Goal: Answer question/provide support

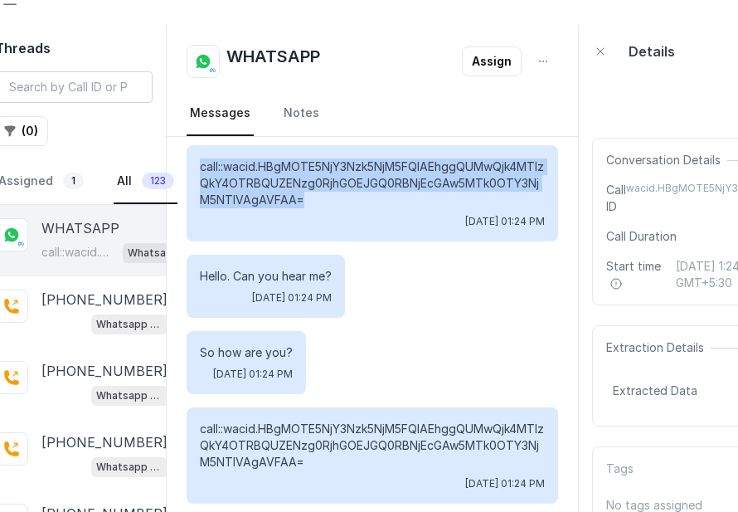
scroll to position [0, 18]
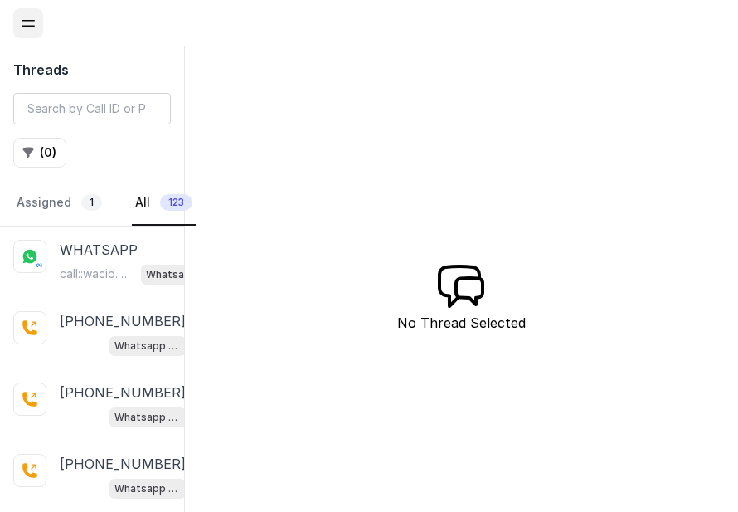
click at [22, 27] on icon "Open navigation" at bounding box center [28, 23] width 17 height 17
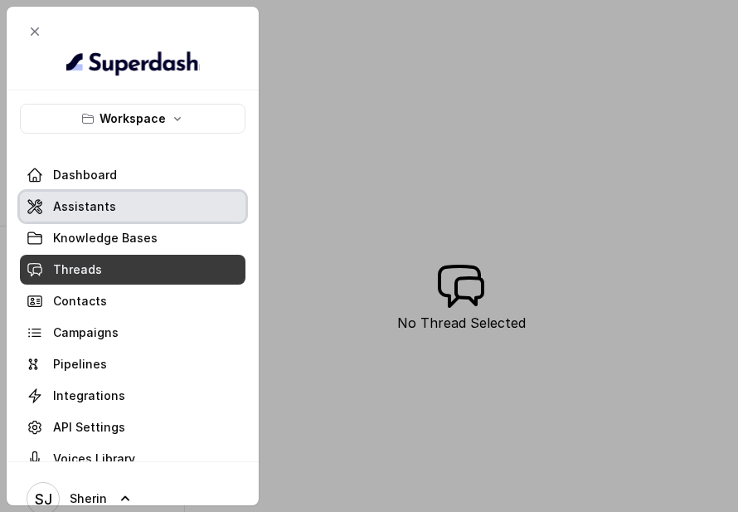
click at [100, 198] on span "Assistants" at bounding box center [84, 206] width 63 height 17
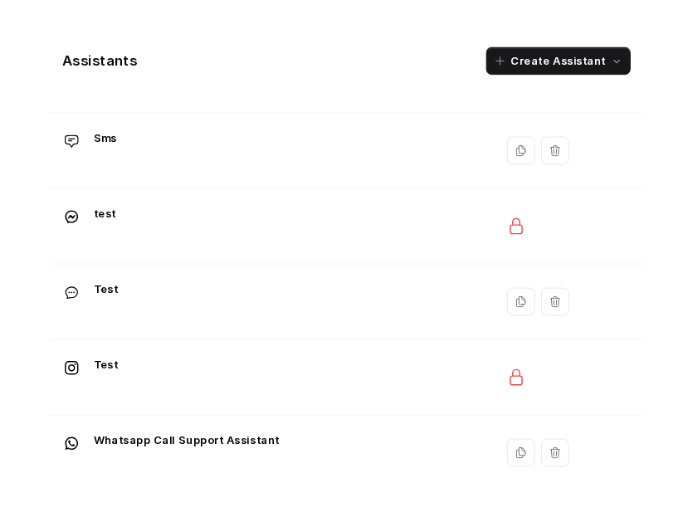
scroll to position [289, 0]
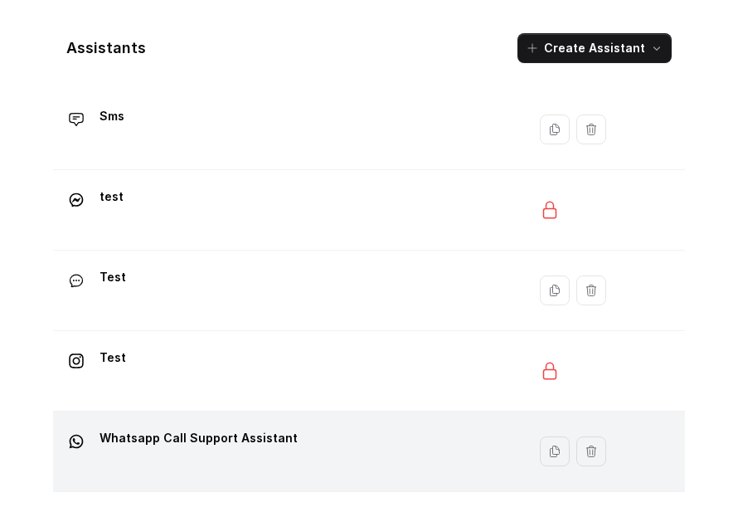
click at [278, 439] on p "Whatsapp Call Support Assistant" at bounding box center [199, 438] width 198 height 27
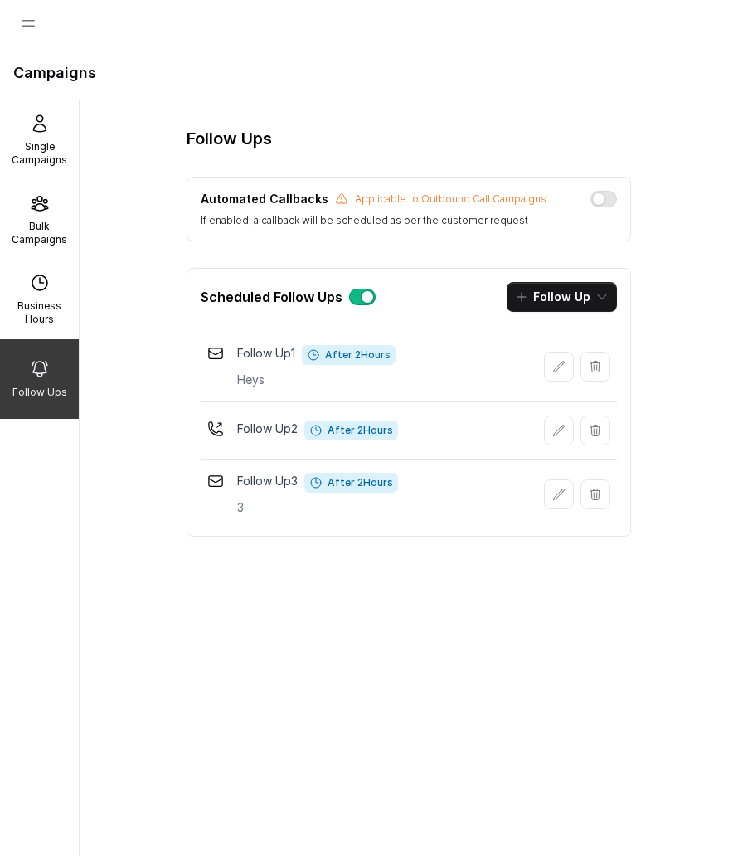
click at [39, 40] on div at bounding box center [28, 23] width 30 height 46
click at [38, 32] on button "Open navigation" at bounding box center [28, 23] width 30 height 30
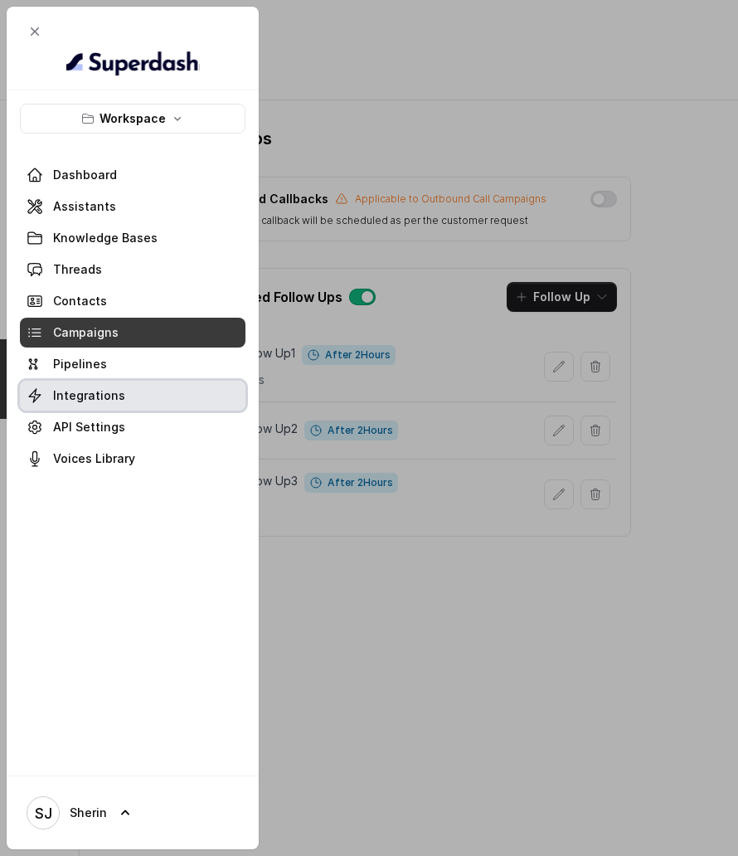
click at [121, 401] on link "Integrations" at bounding box center [133, 396] width 226 height 30
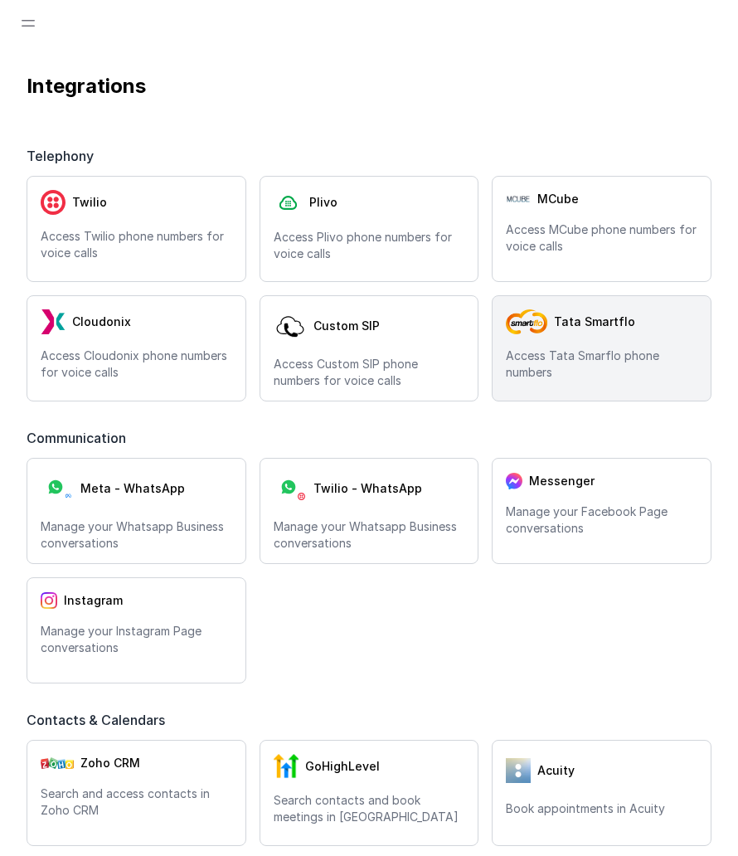
click at [607, 330] on div "Tata Smartflo Access Tata Smarflo phone numbers" at bounding box center [602, 348] width 220 height 106
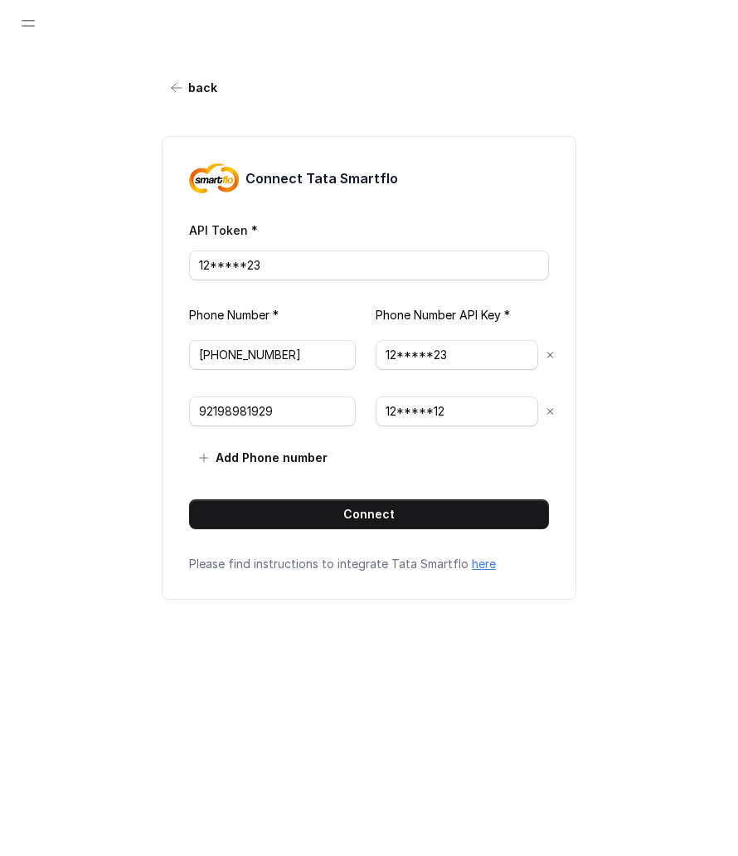
click at [475, 563] on link "here" at bounding box center [484, 564] width 24 height 14
click at [174, 76] on button "back" at bounding box center [195, 88] width 66 height 30
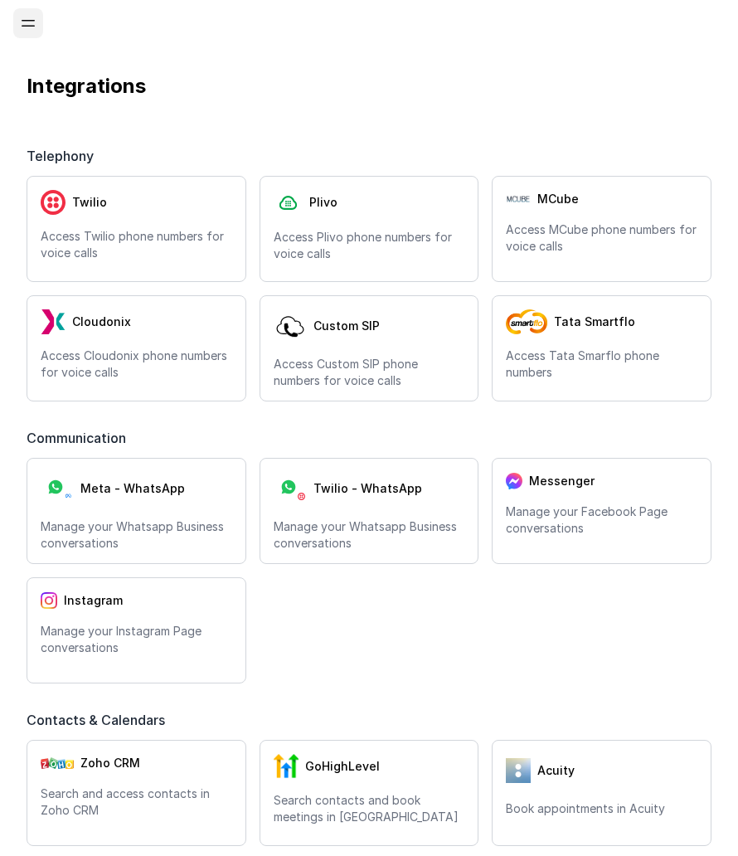
click at [32, 22] on icon "Open navigation" at bounding box center [28, 23] width 17 height 17
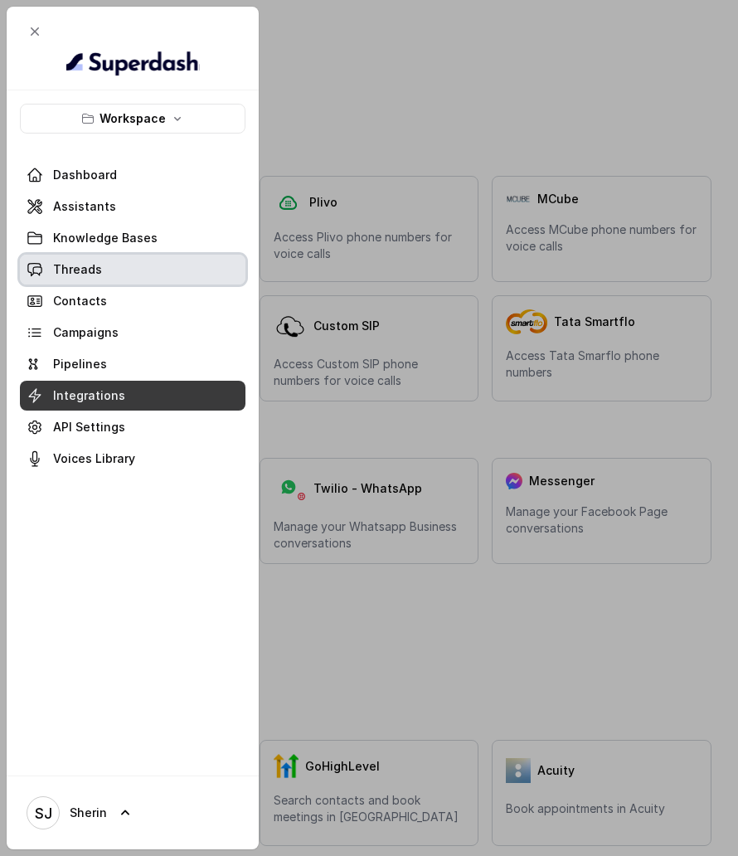
click at [100, 261] on link "Threads" at bounding box center [133, 270] width 226 height 30
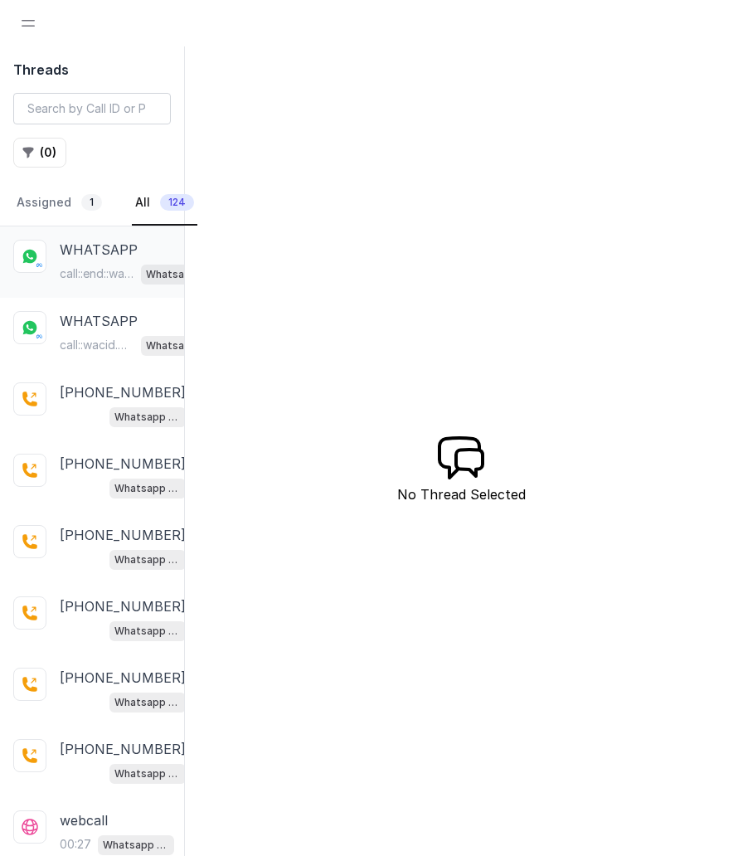
click at [109, 260] on div "WHATSAPP call::end::wacid.HBgMOTE5NjY3Nzk5NjM5FQIAEhggQUM0NzA3RjM2QTA5QkYyQkYwQ…" at bounding box center [139, 262] width 158 height 45
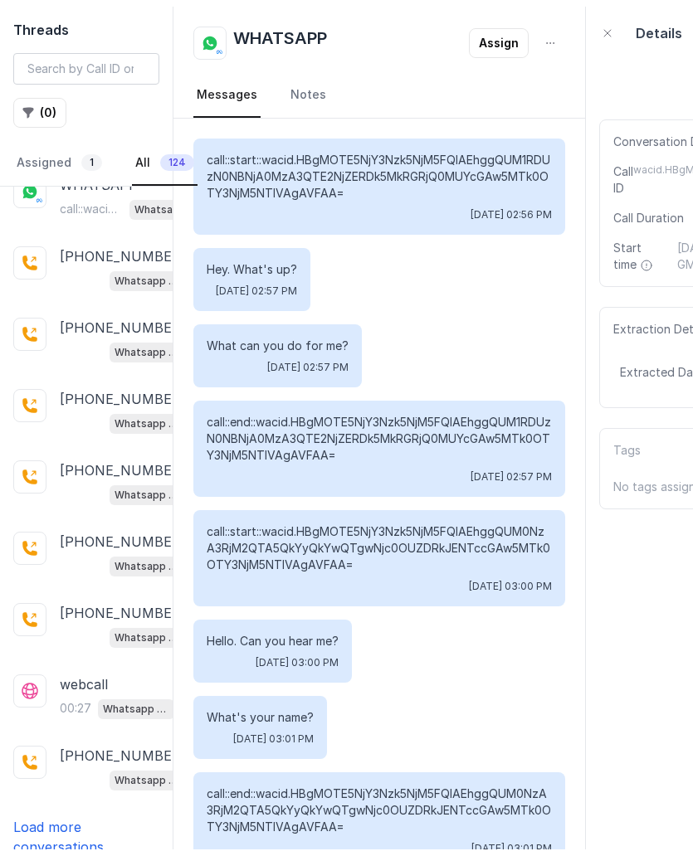
scroll to position [113, 0]
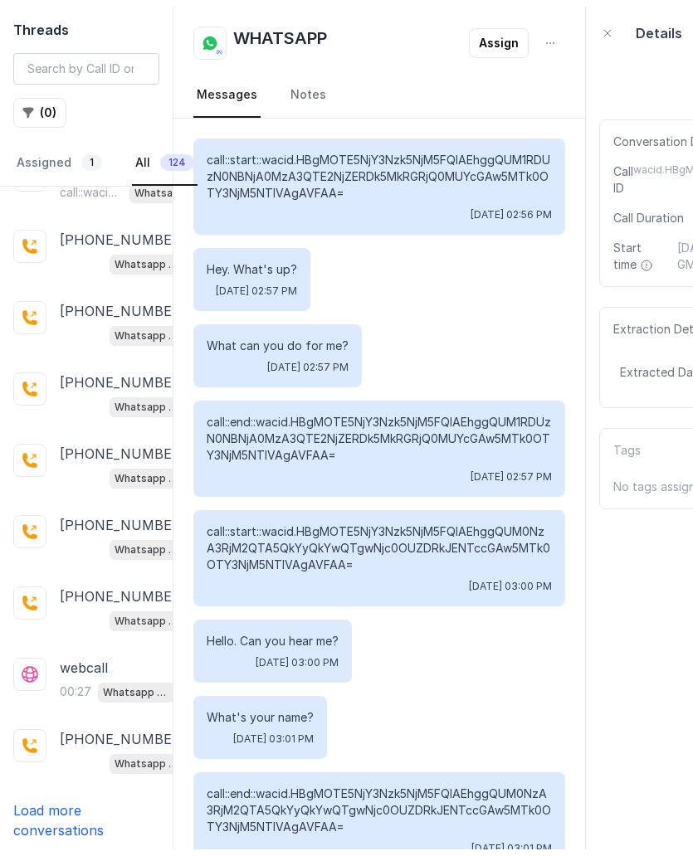
click at [61, 811] on p "Load more conversations" at bounding box center [86, 820] width 146 height 40
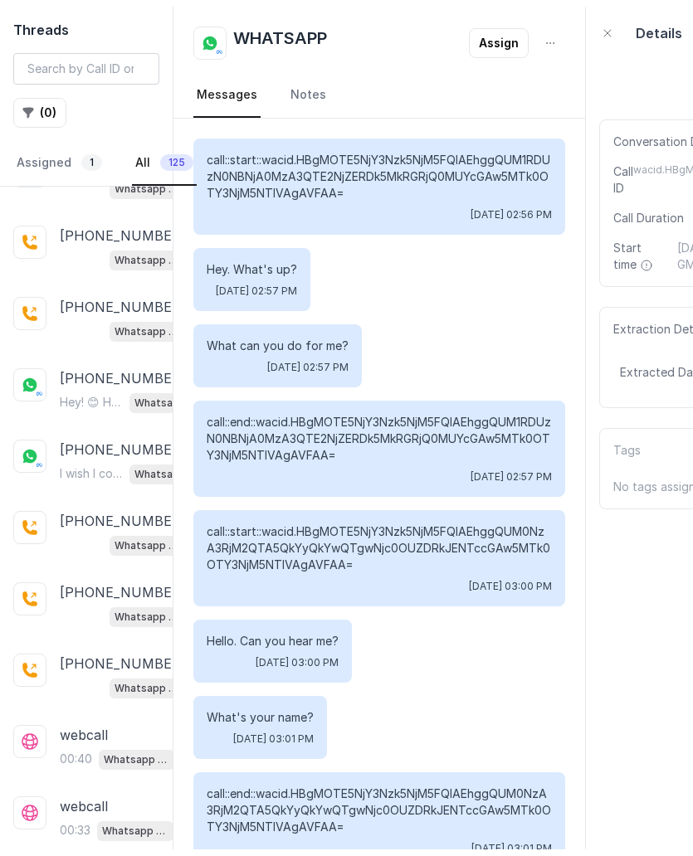
scroll to position [822, 0]
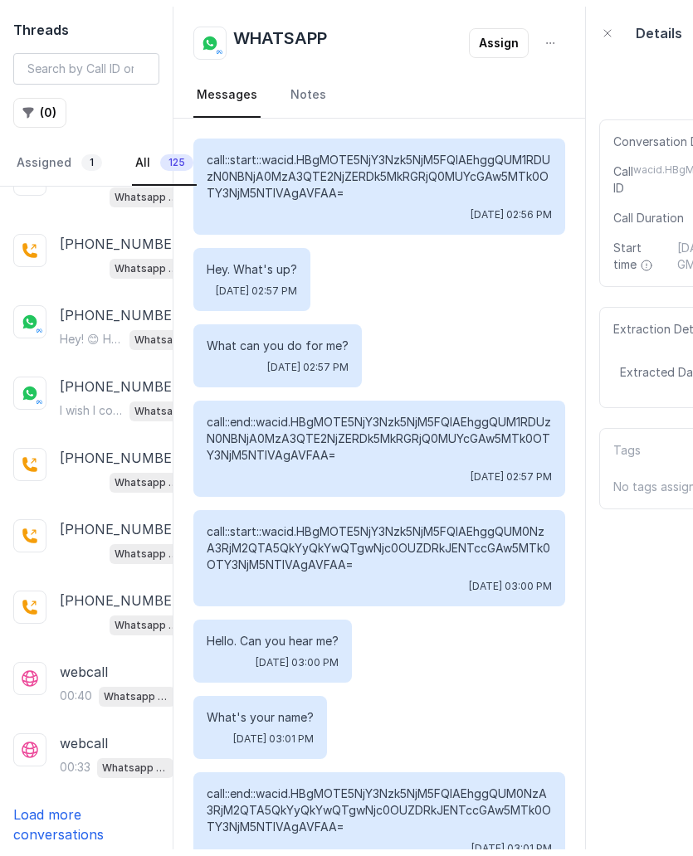
click at [39, 813] on p "Load more conversations" at bounding box center [86, 825] width 146 height 40
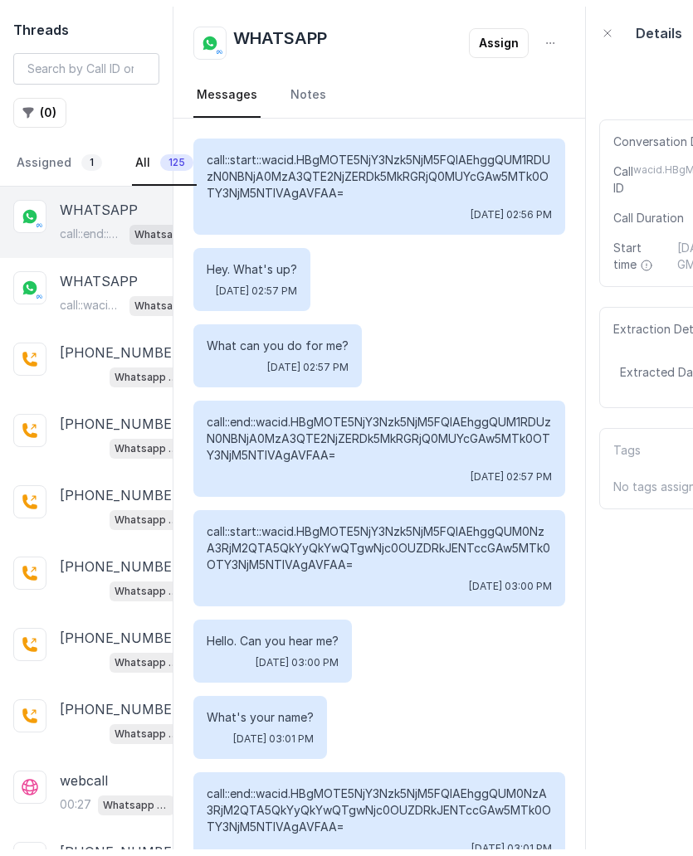
scroll to position [0, 0]
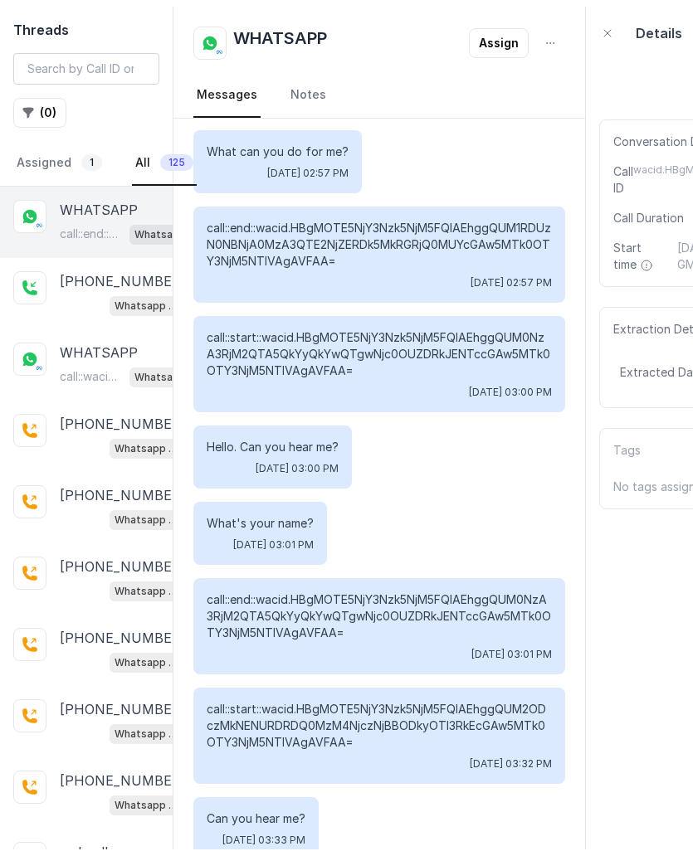
scroll to position [224, 0]
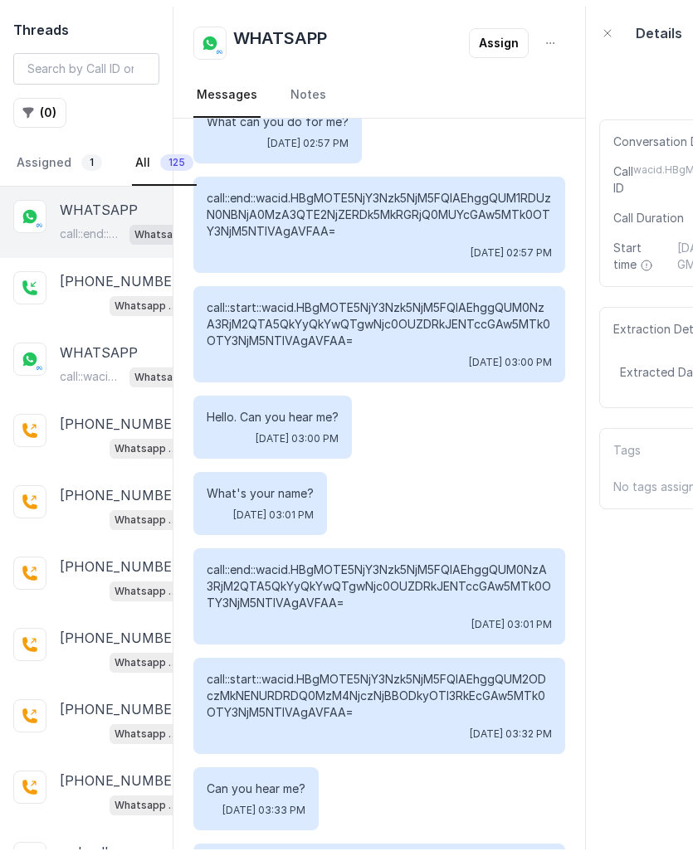
drag, startPoint x: 421, startPoint y: 365, endPoint x: 553, endPoint y: 365, distance: 131.9
click at [553, 365] on div "call::start::wacid.HBgMOTE5NjY3Nzk5NjM5FQIAEhggQUM0NzA3RjM2QTA5QkYyQkYwQTgwNjc0…" at bounding box center [379, 334] width 372 height 96
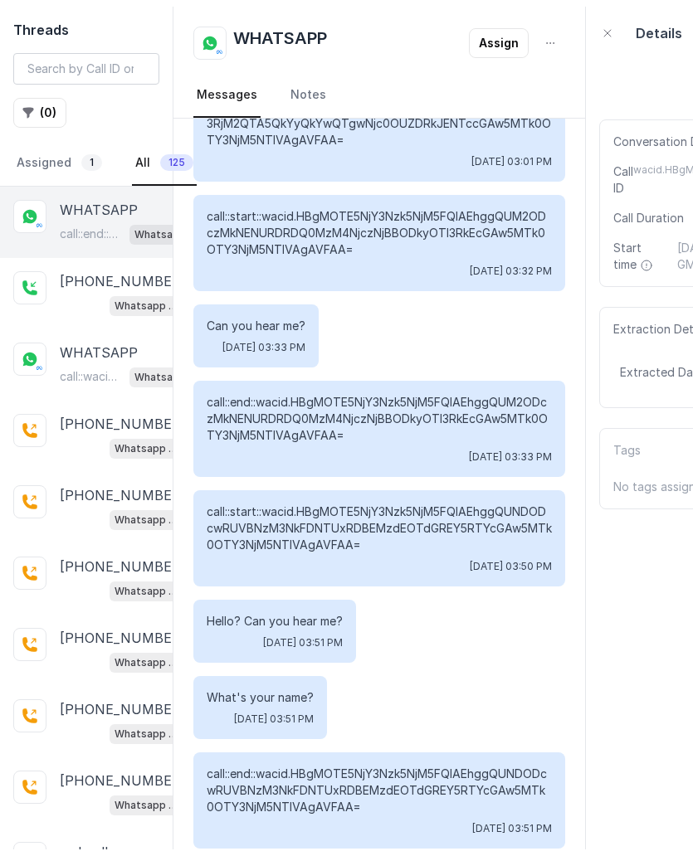
scroll to position [774, 0]
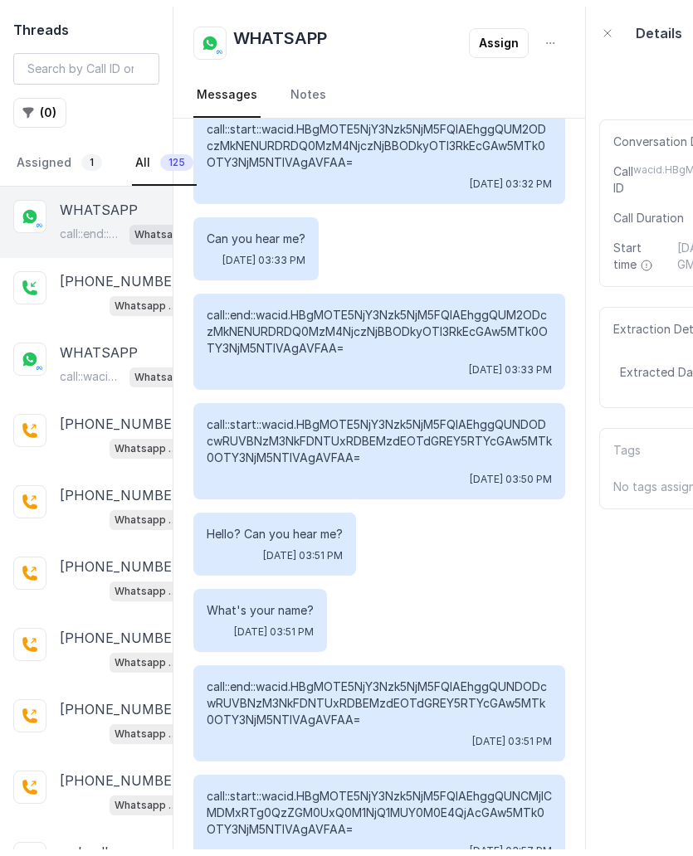
drag, startPoint x: 421, startPoint y: 483, endPoint x: 558, endPoint y: 483, distance: 136.9
click at [558, 483] on div "call::start::wacid.HBgMOTE5NjY3Nzk5NjM5FQIAEhggQUNDODcwRUVBNzM3NkFDNTUxRDBEMzdE…" at bounding box center [379, 451] width 372 height 96
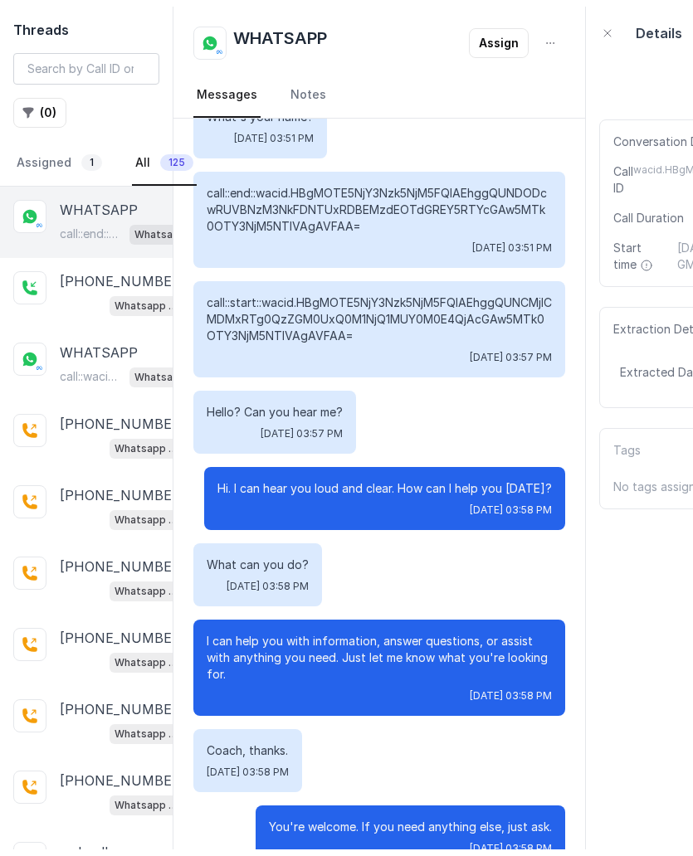
scroll to position [1283, 0]
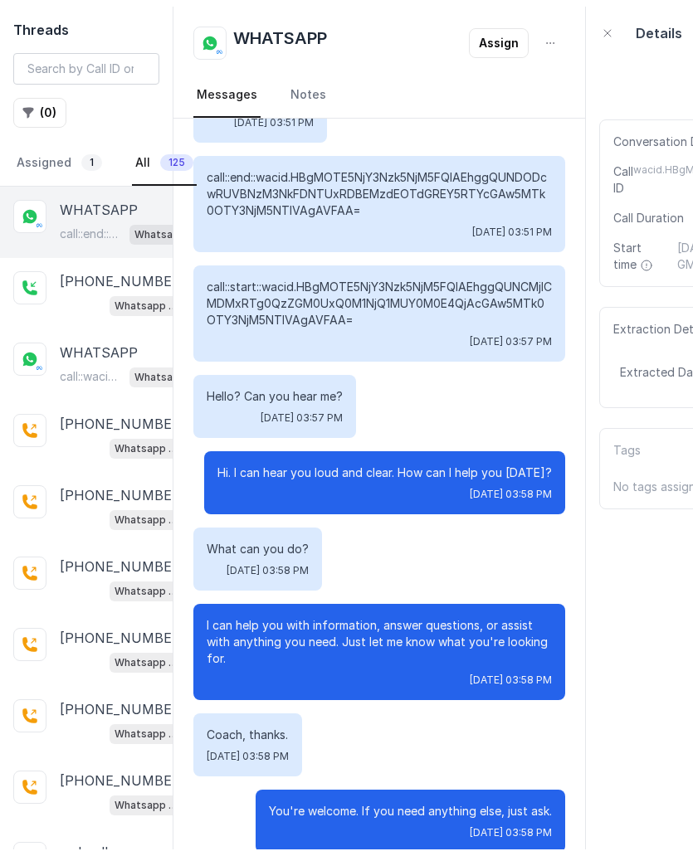
drag, startPoint x: 206, startPoint y: 414, endPoint x: 338, endPoint y: 414, distance: 132.7
click at [338, 414] on div "Hello? Can you hear me? Fri, Sep 26, 2025, 03:57 PM" at bounding box center [274, 406] width 163 height 63
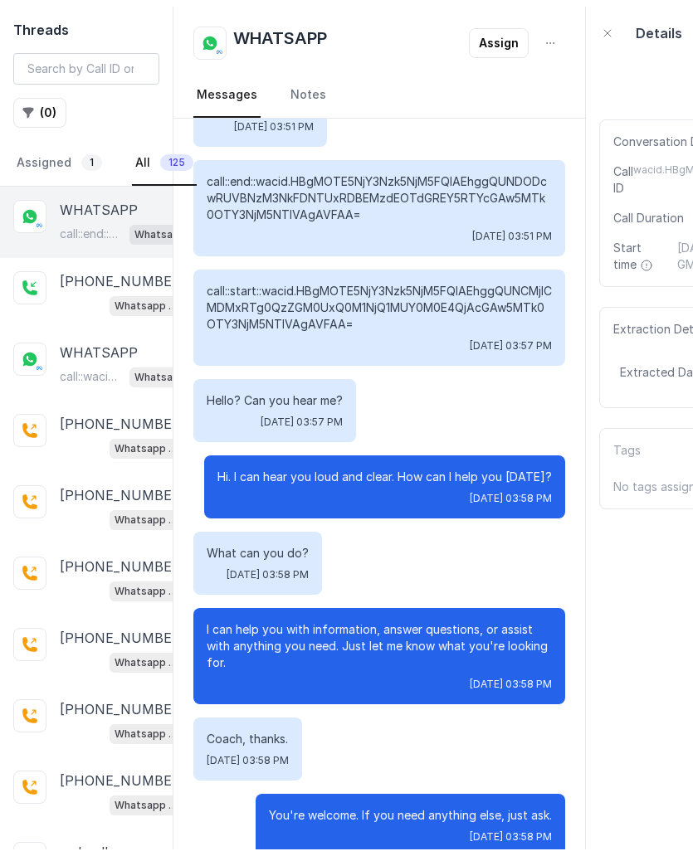
scroll to position [1416, 0]
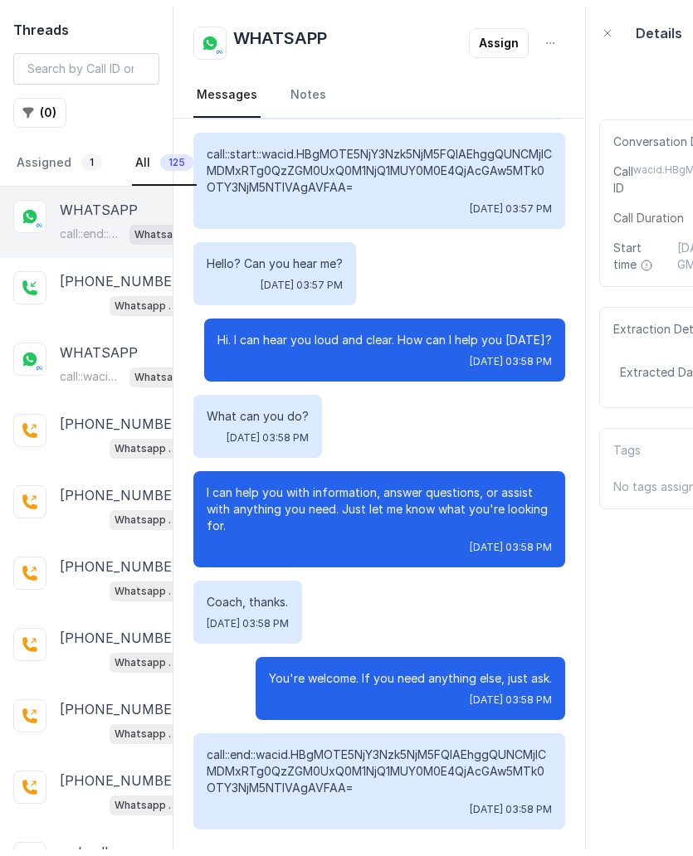
click at [353, 281] on div "Hello? Can you hear me? Fri, Sep 26, 2025, 03:57 PM" at bounding box center [274, 273] width 163 height 63
click at [68, 170] on link "Assigned 1" at bounding box center [59, 163] width 92 height 45
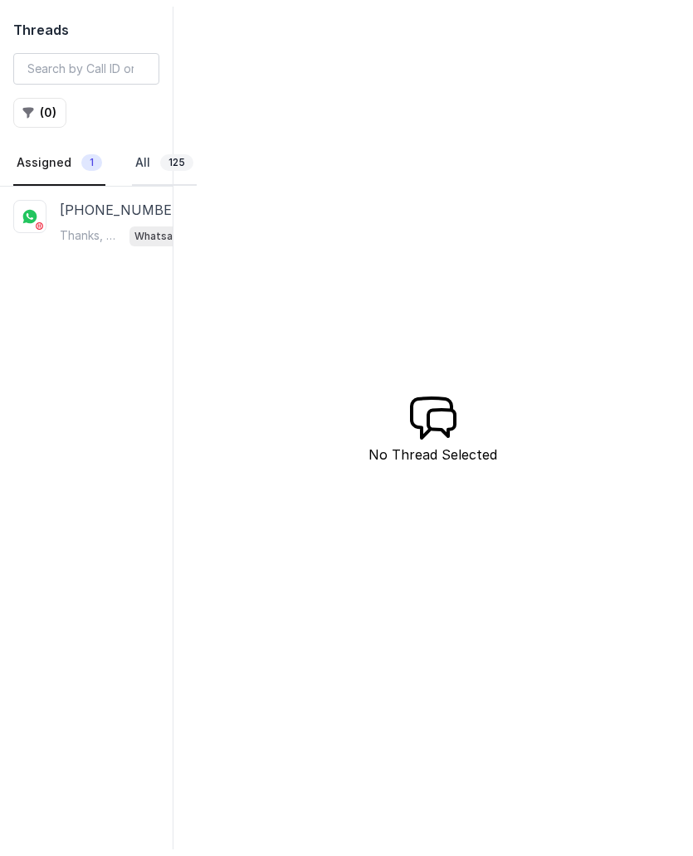
click at [132, 171] on link "All 125" at bounding box center [164, 163] width 65 height 45
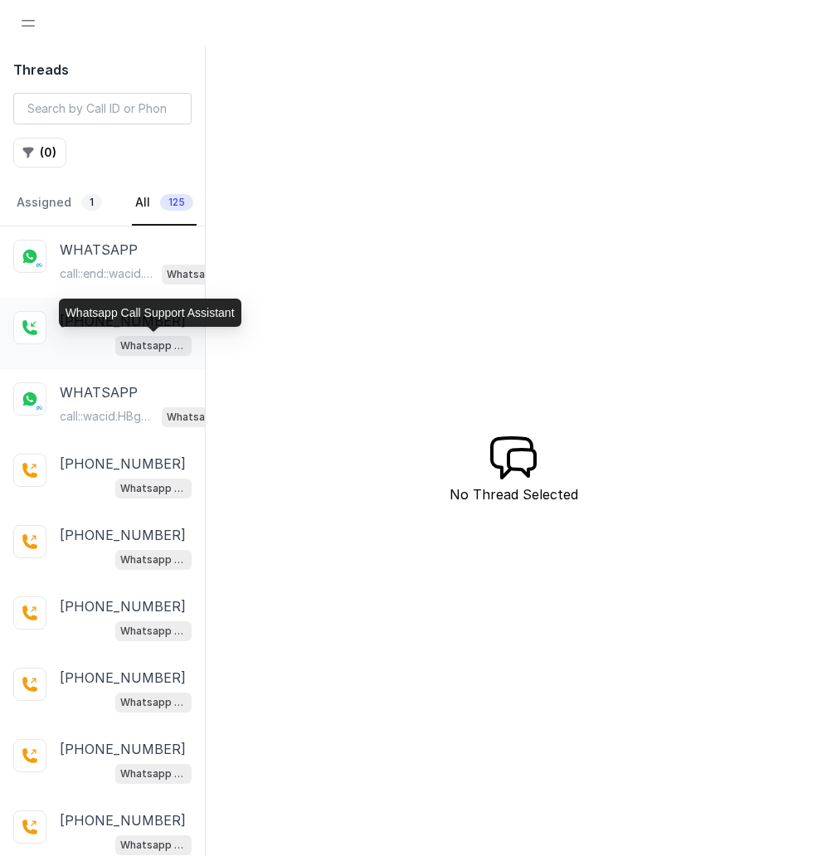
click at [170, 338] on p "Whatsapp Call Support Assistant" at bounding box center [153, 346] width 66 height 17
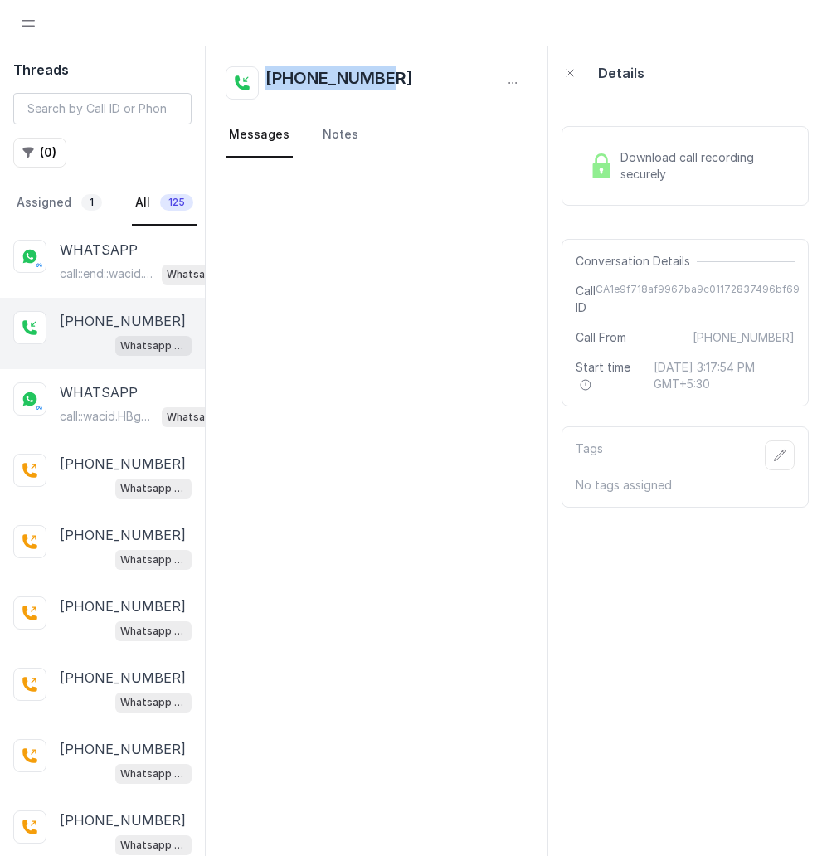
drag, startPoint x: 411, startPoint y: 73, endPoint x: 268, endPoint y: 76, distance: 142.7
click at [268, 76] on div "+14323094285" at bounding box center [377, 82] width 302 height 33
click at [119, 272] on p "call::end::wacid.HBgMOTE5NjY3Nzk5NjM5FQIAEhggQUNCMjlCMDMxRTg0QzZGM0UxQ0M1NjQ1MU…" at bounding box center [107, 273] width 95 height 17
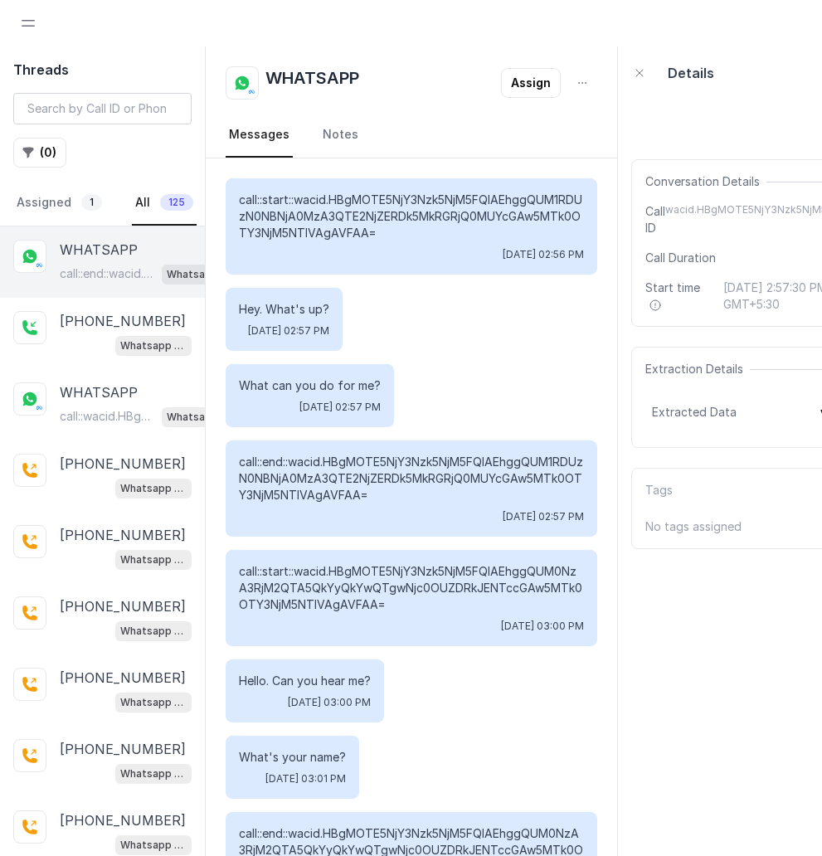
scroll to position [1416, 0]
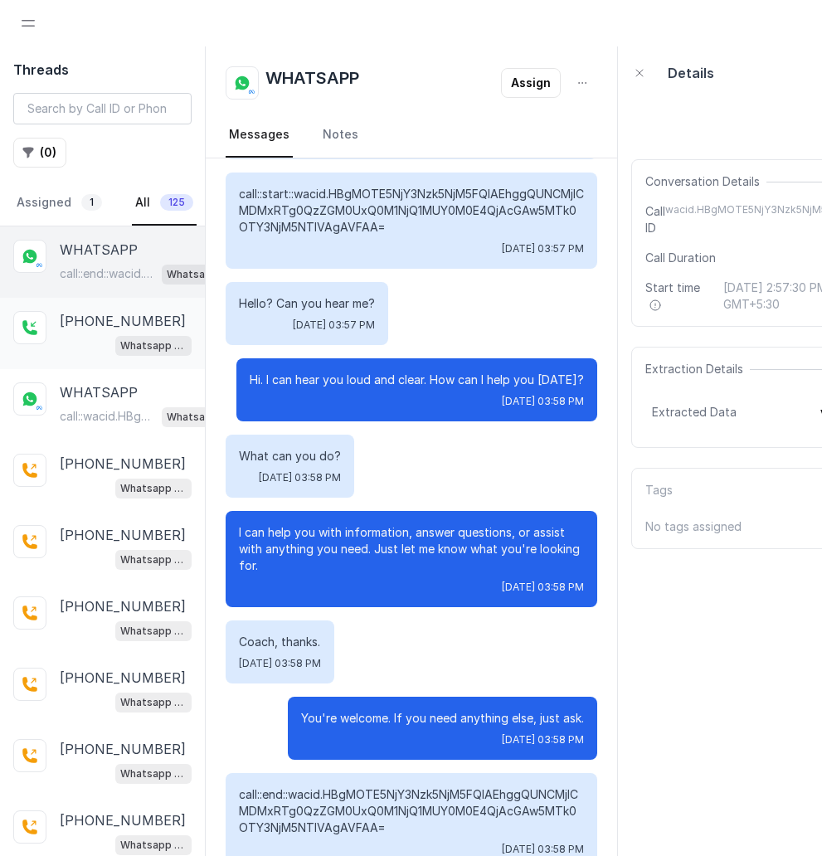
click at [125, 326] on p "+14323094285" at bounding box center [123, 321] width 126 height 20
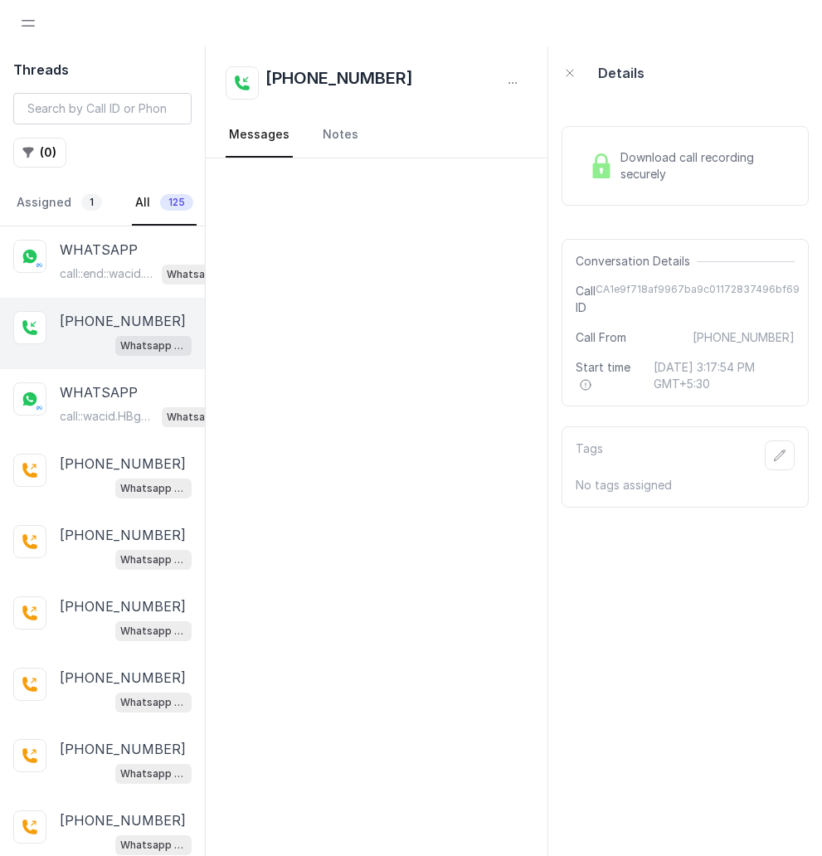
click at [678, 176] on span "Download call recording securely" at bounding box center [704, 165] width 168 height 33
click at [106, 409] on p "call::wacid.HBgMOTE5NjY3Nzk5NjM5FQIAEhggQUMwQjk4MTIzQkY4OTRBQUZENzg0RjhGOEJGQ0R…" at bounding box center [107, 416] width 95 height 17
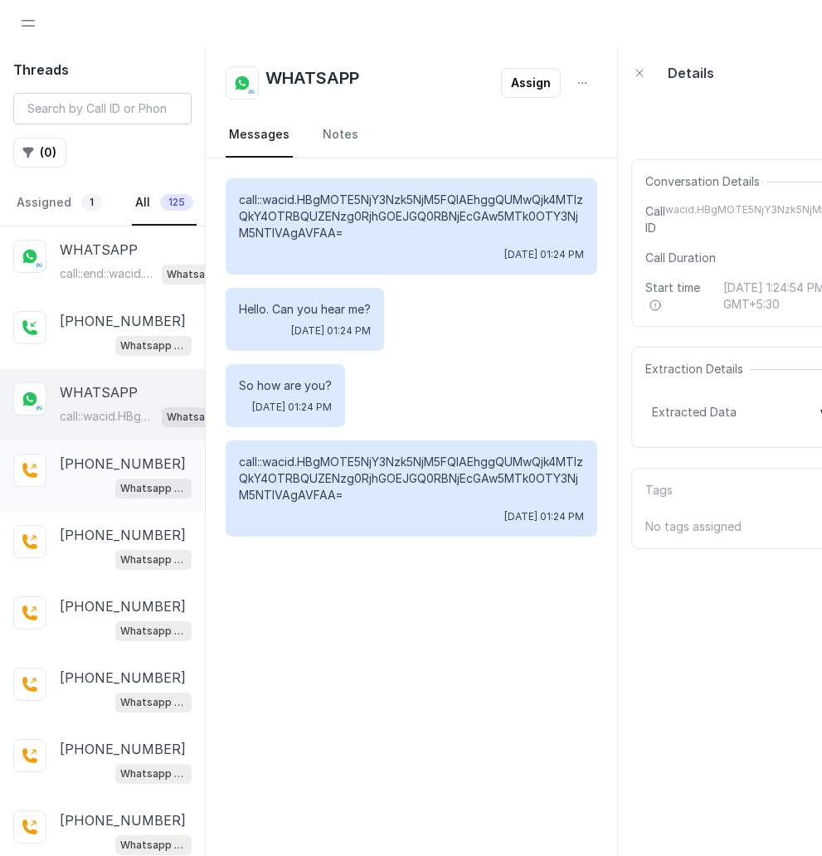
click at [130, 469] on p "[PHONE_NUMBER]" at bounding box center [123, 464] width 126 height 20
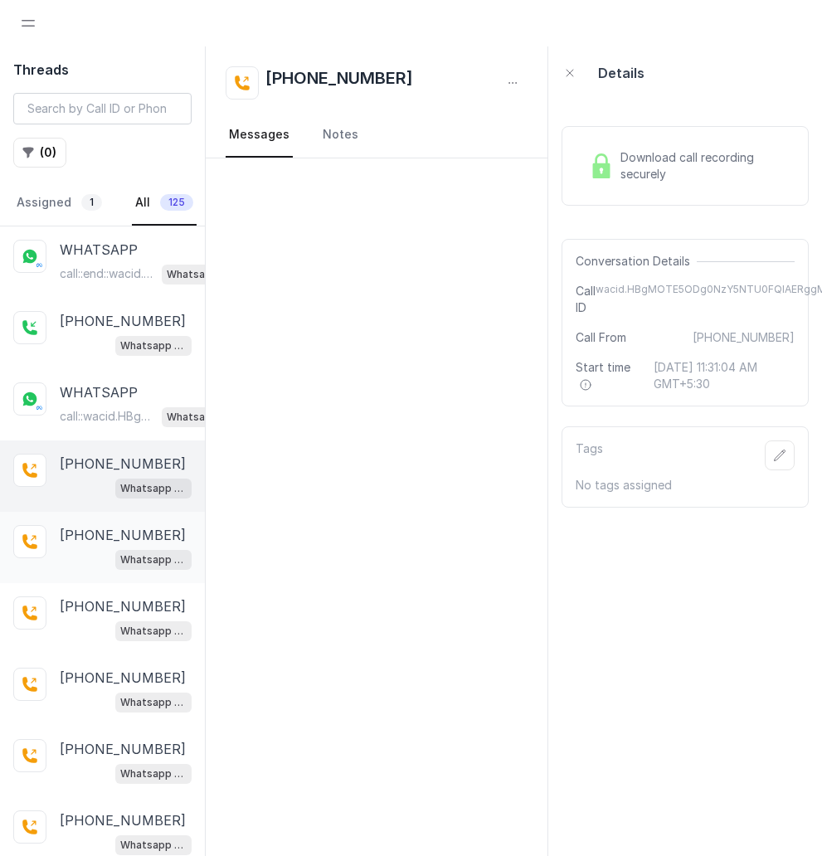
click at [131, 527] on p "[PHONE_NUMBER]" at bounding box center [123, 535] width 126 height 20
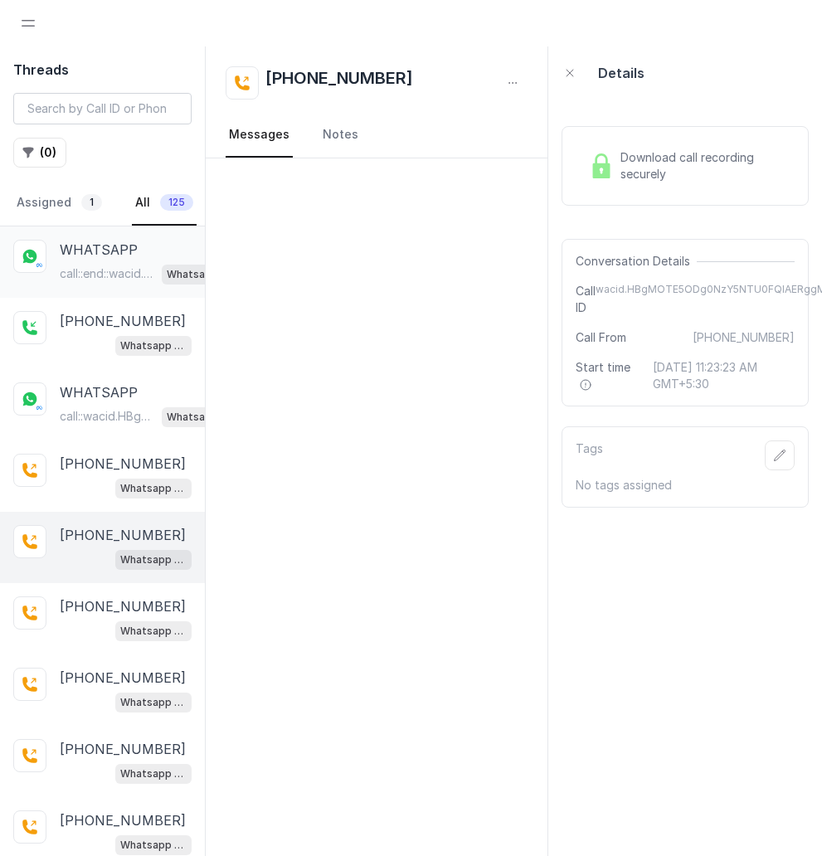
click at [115, 268] on p "call::end::wacid.HBgMOTE5NjY3Nzk5NjM5FQIAEhggQUNCMjlCMDMxRTg0QzZGM0UxQ0M1NjQ1MU…" at bounding box center [107, 273] width 95 height 17
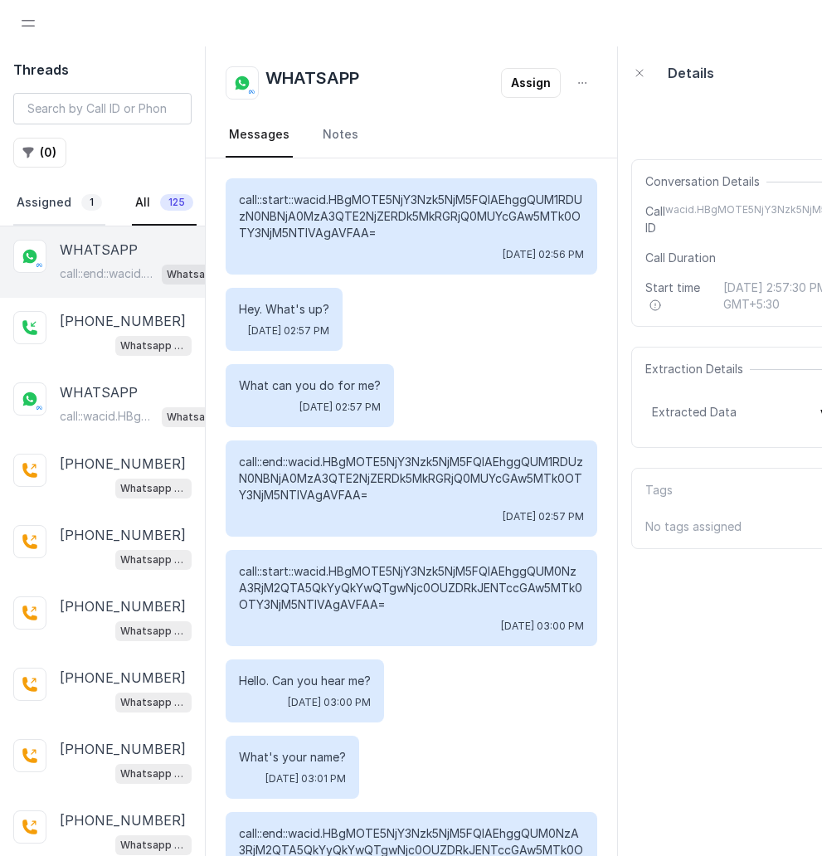
scroll to position [1416, 0]
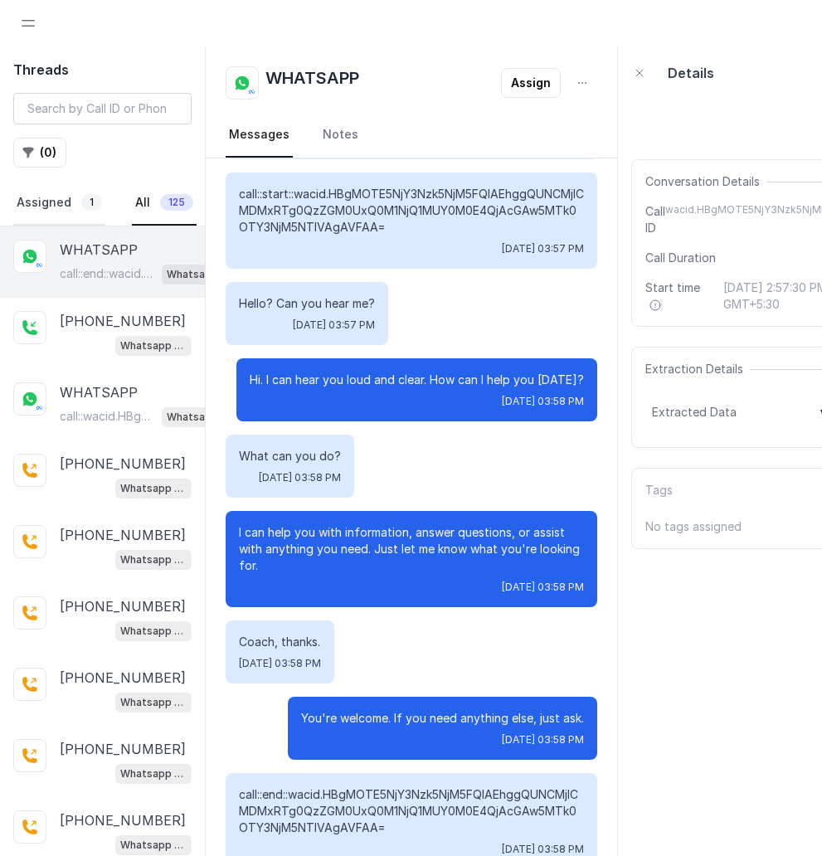
click at [68, 200] on link "Assigned 1" at bounding box center [59, 203] width 92 height 45
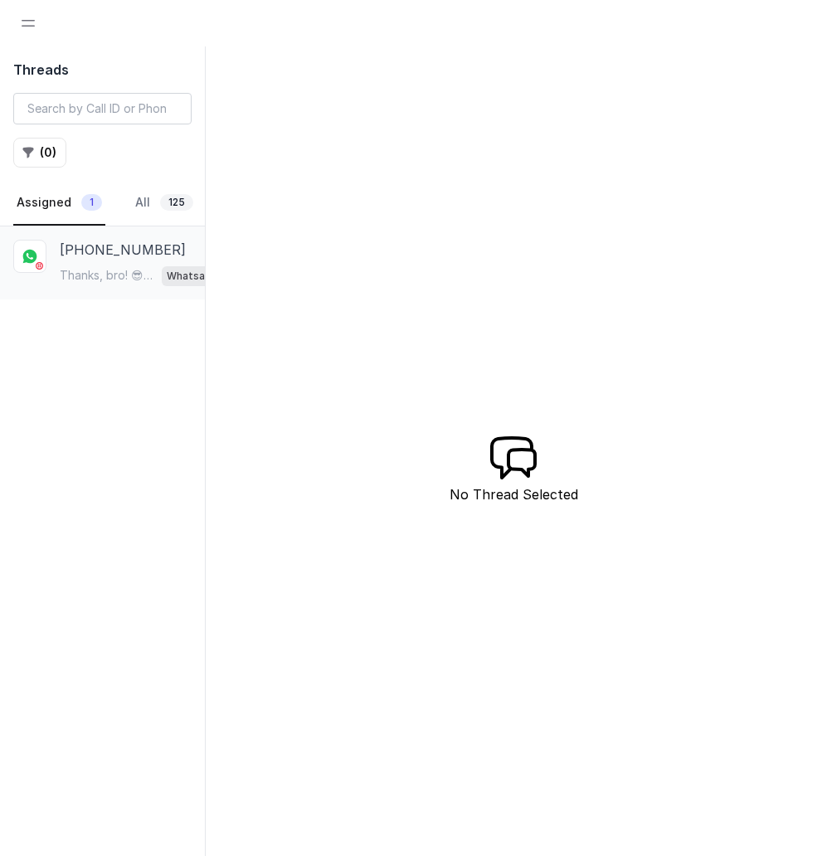
click at [105, 274] on p "Thanks, bro! 😎 Glad you liked it! If you want more fun facts or anything else, …" at bounding box center [107, 275] width 95 height 17
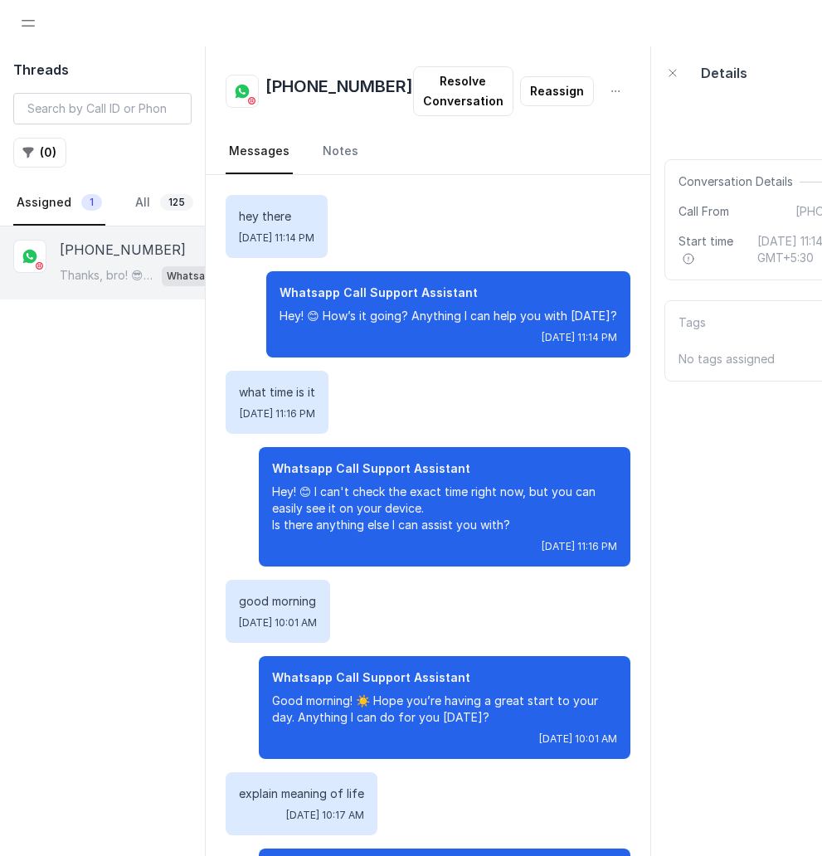
scroll to position [1227, 0]
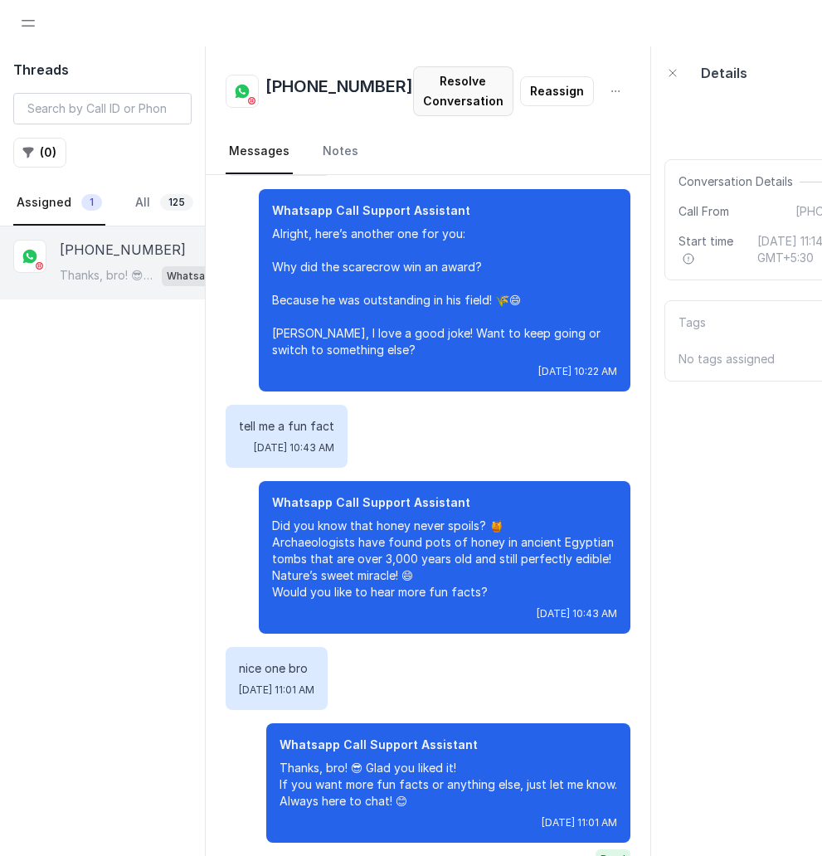
click at [449, 87] on button "Resolve Conversation" at bounding box center [463, 91] width 100 height 50
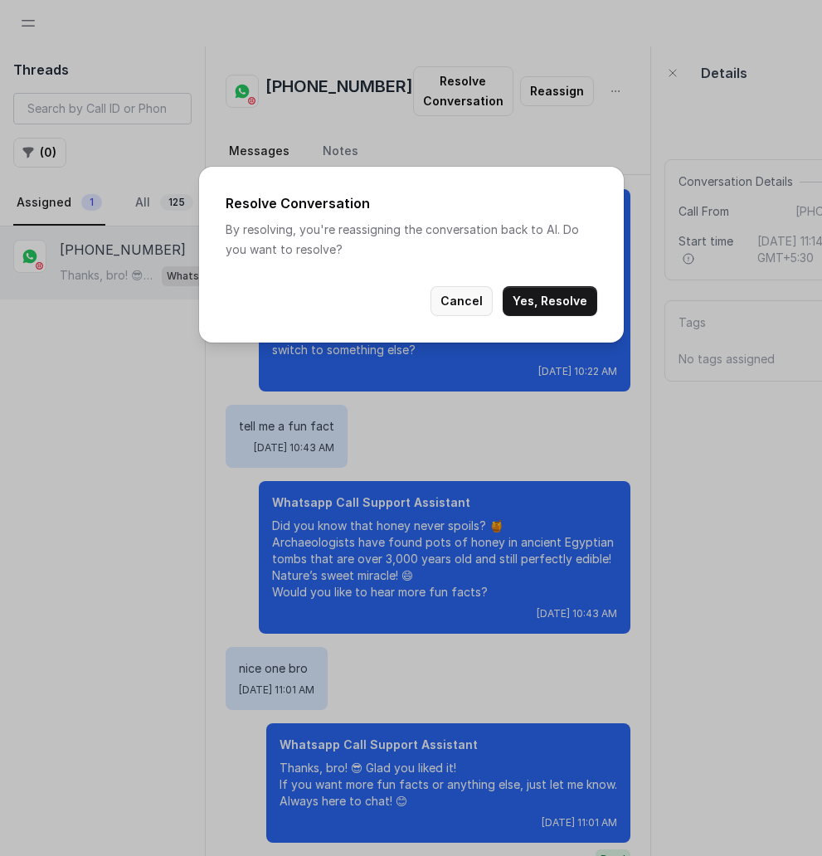
click at [460, 300] on button "Cancel" at bounding box center [461, 301] width 62 height 30
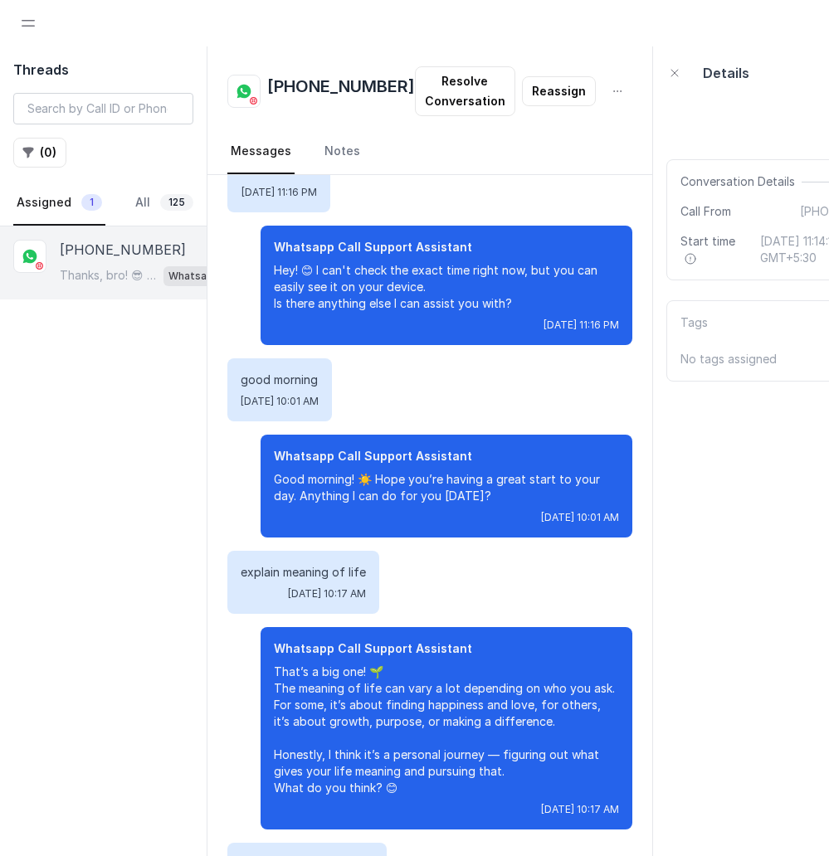
scroll to position [0, 0]
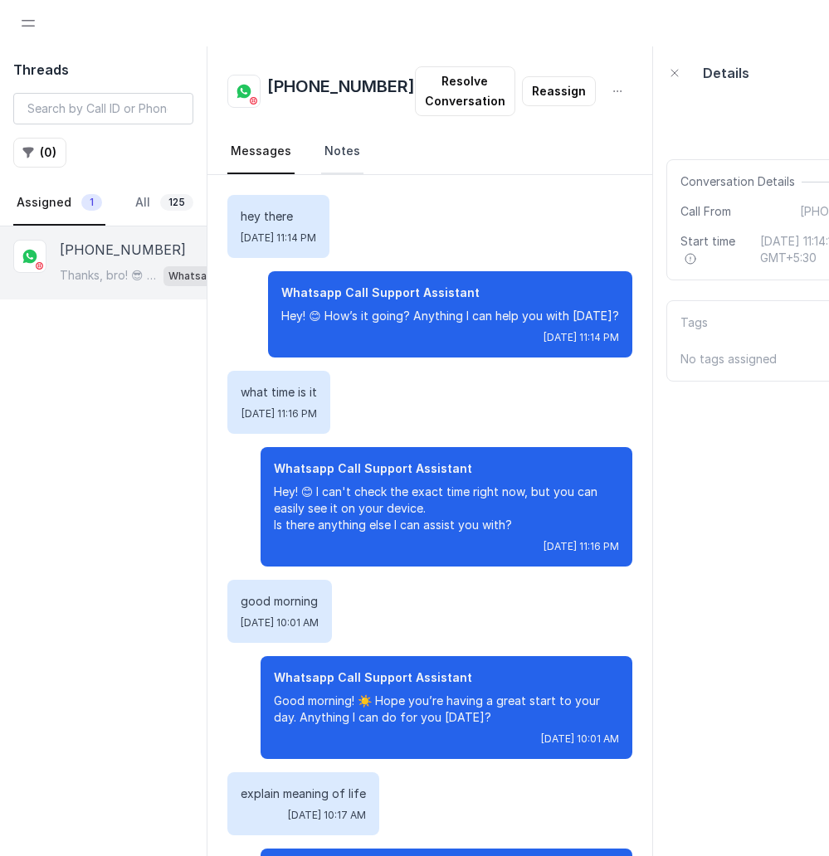
click at [343, 153] on link "Notes" at bounding box center [342, 151] width 42 height 45
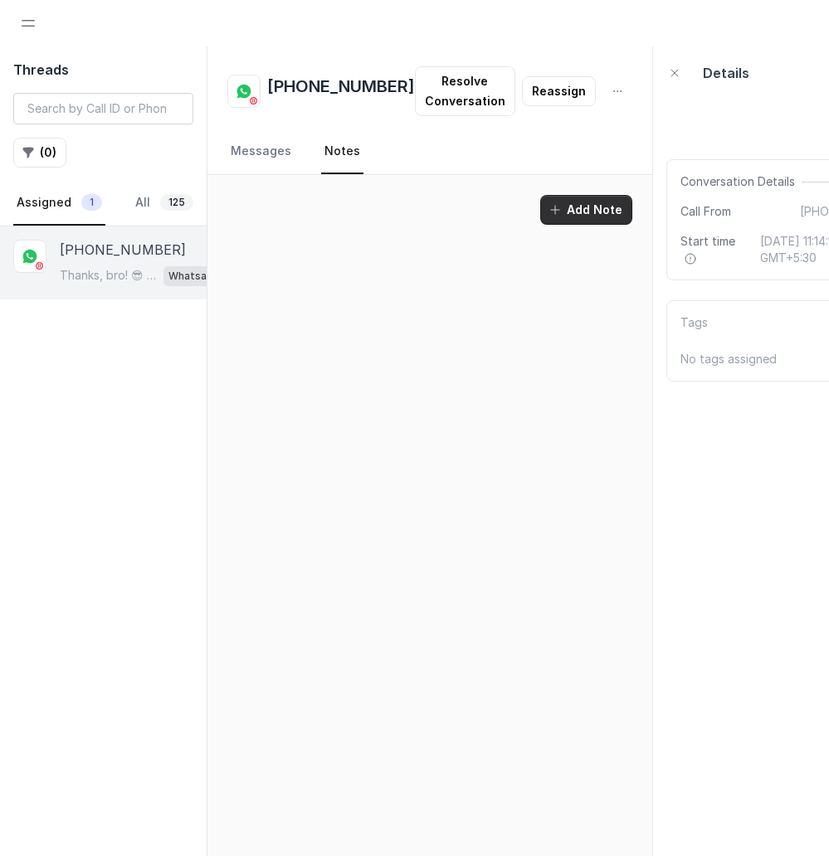
click at [562, 221] on button "Add Note" at bounding box center [586, 210] width 92 height 30
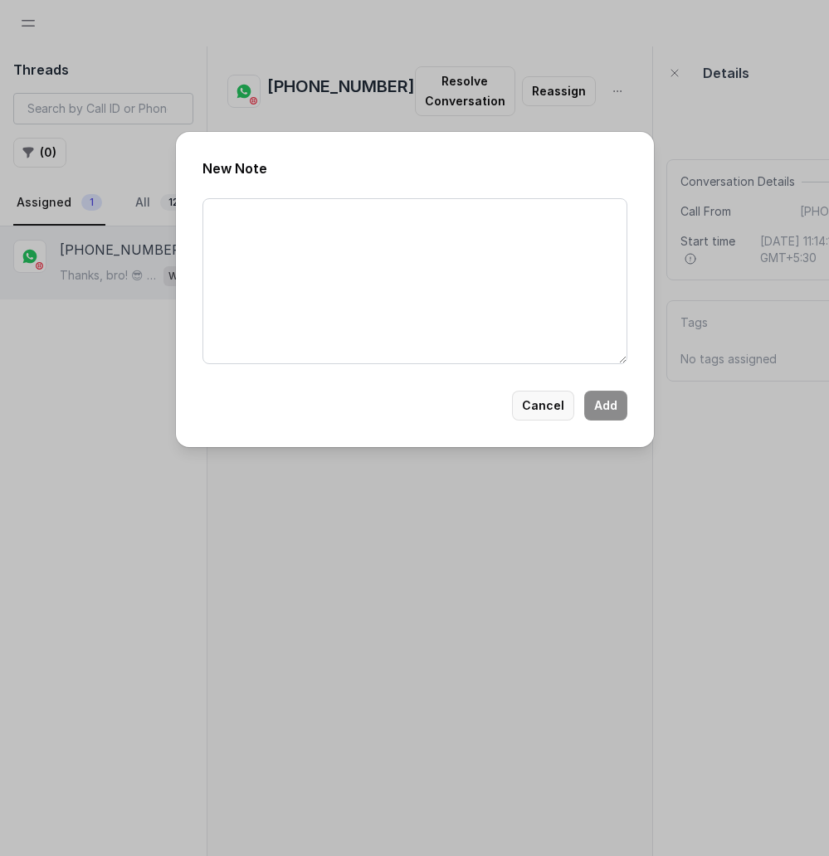
click at [552, 410] on button "Cancel" at bounding box center [543, 406] width 62 height 30
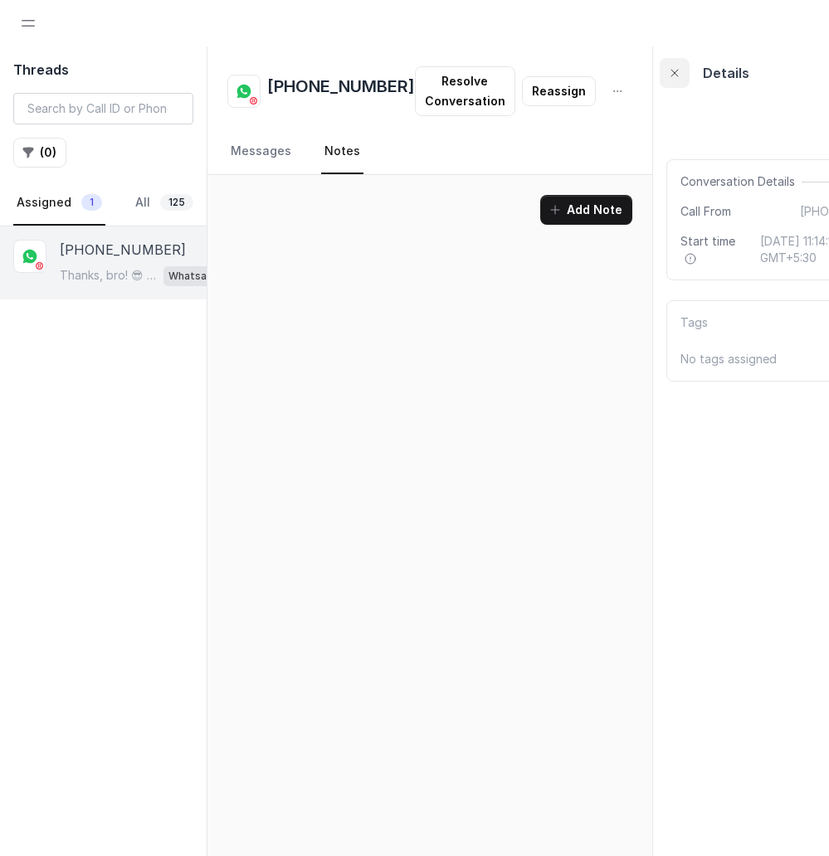
click at [668, 75] on icon "button" at bounding box center [674, 72] width 13 height 13
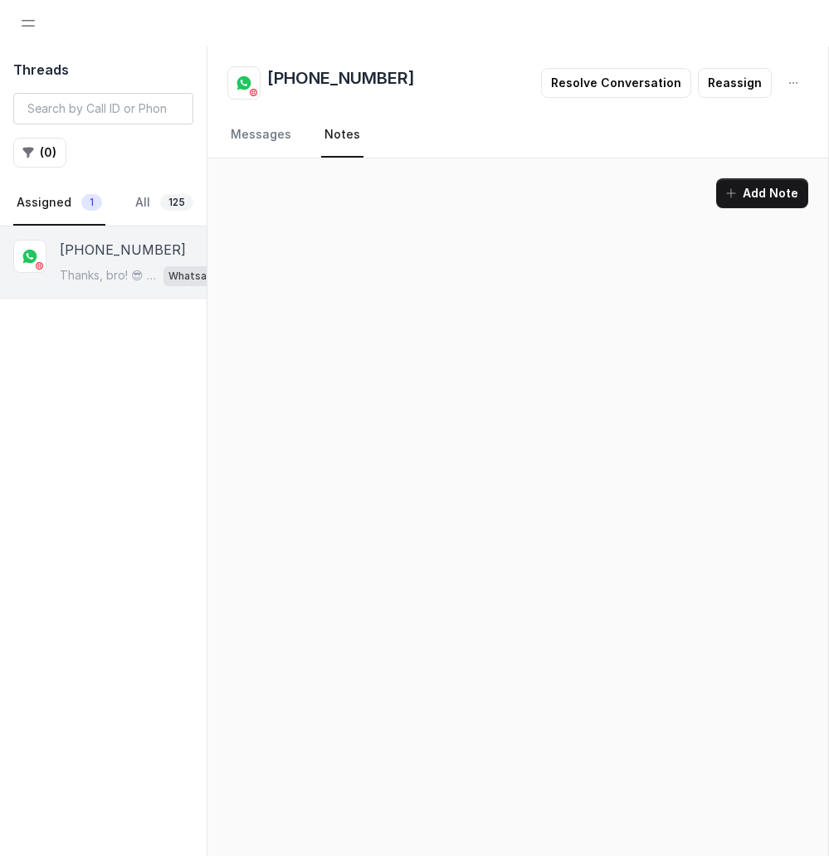
click at [293, 88] on h2 "+919667799639" at bounding box center [341, 82] width 148 height 33
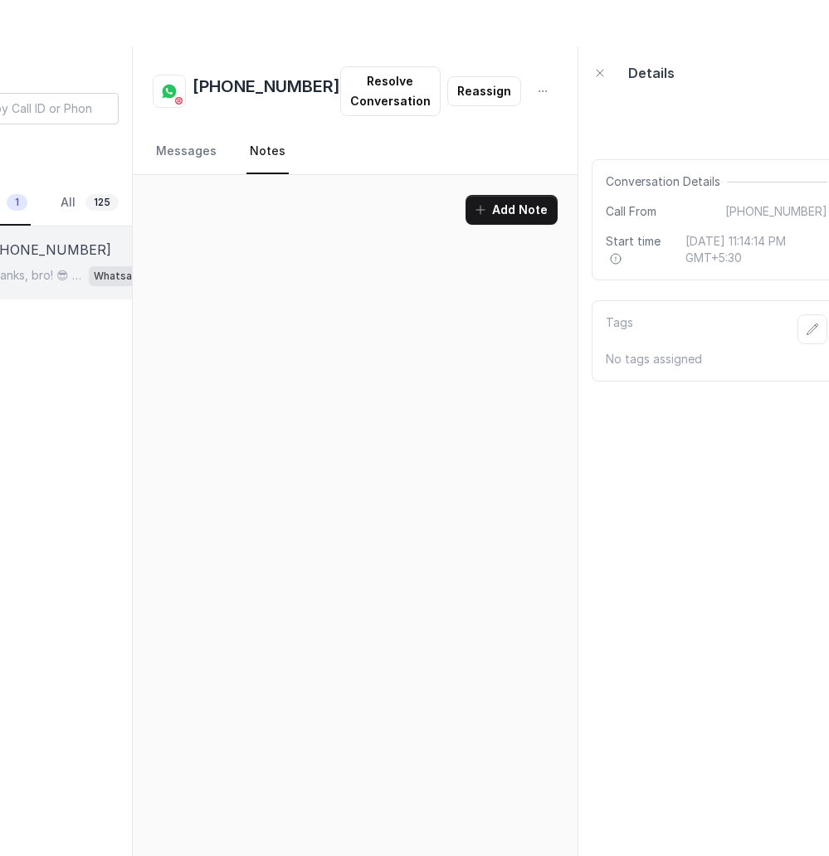
scroll to position [0, 77]
click at [319, 339] on div "Add Note" at bounding box center [352, 532] width 445 height 714
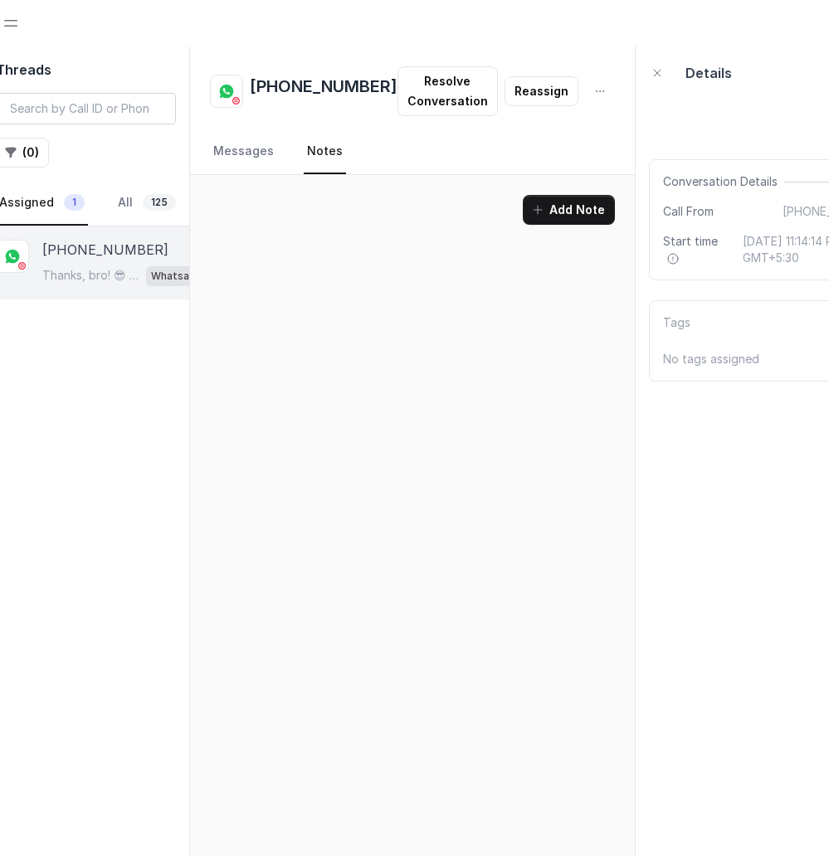
scroll to position [0, 0]
